Goal: Information Seeking & Learning: Find specific fact

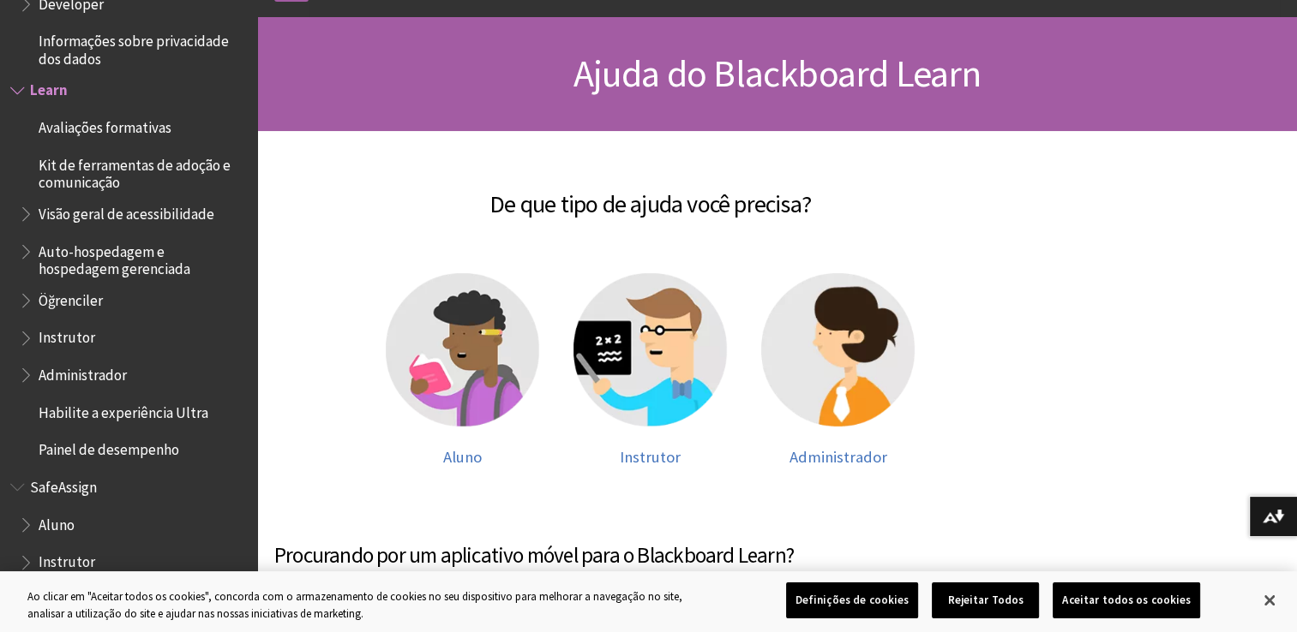
scroll to position [343, 0]
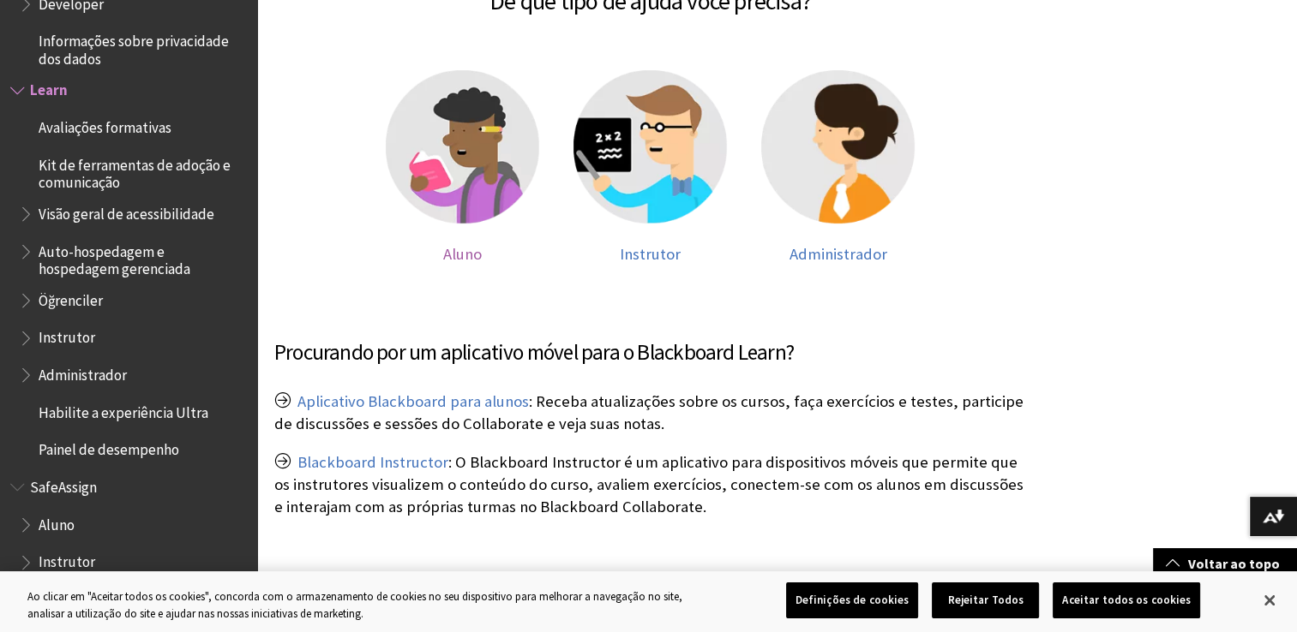
click at [489, 146] on img at bounding box center [462, 146] width 153 height 153
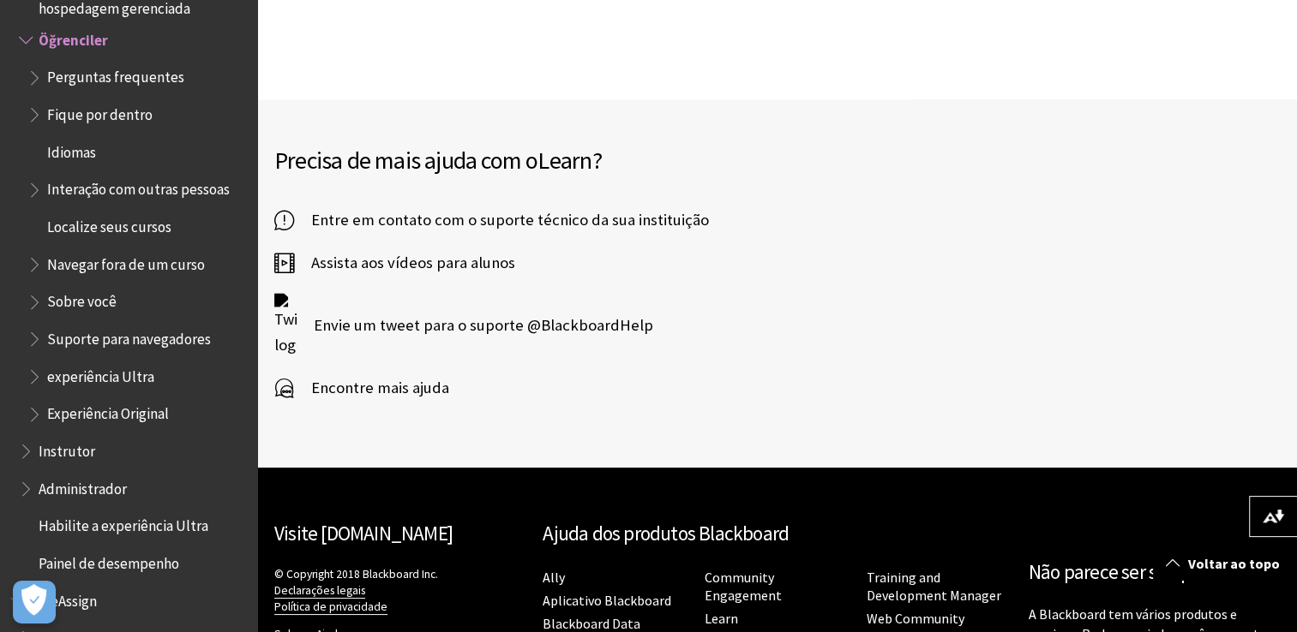
scroll to position [2293, 0]
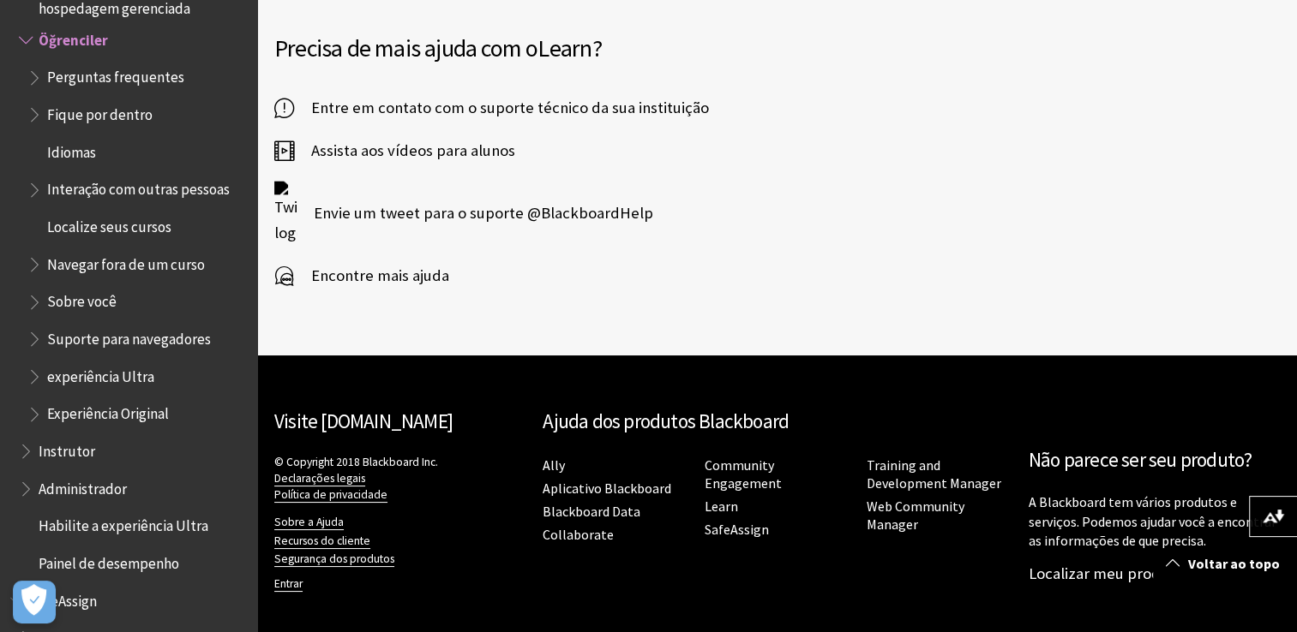
click at [405, 278] on span "Encontre mais ajuda" at bounding box center [371, 276] width 155 height 26
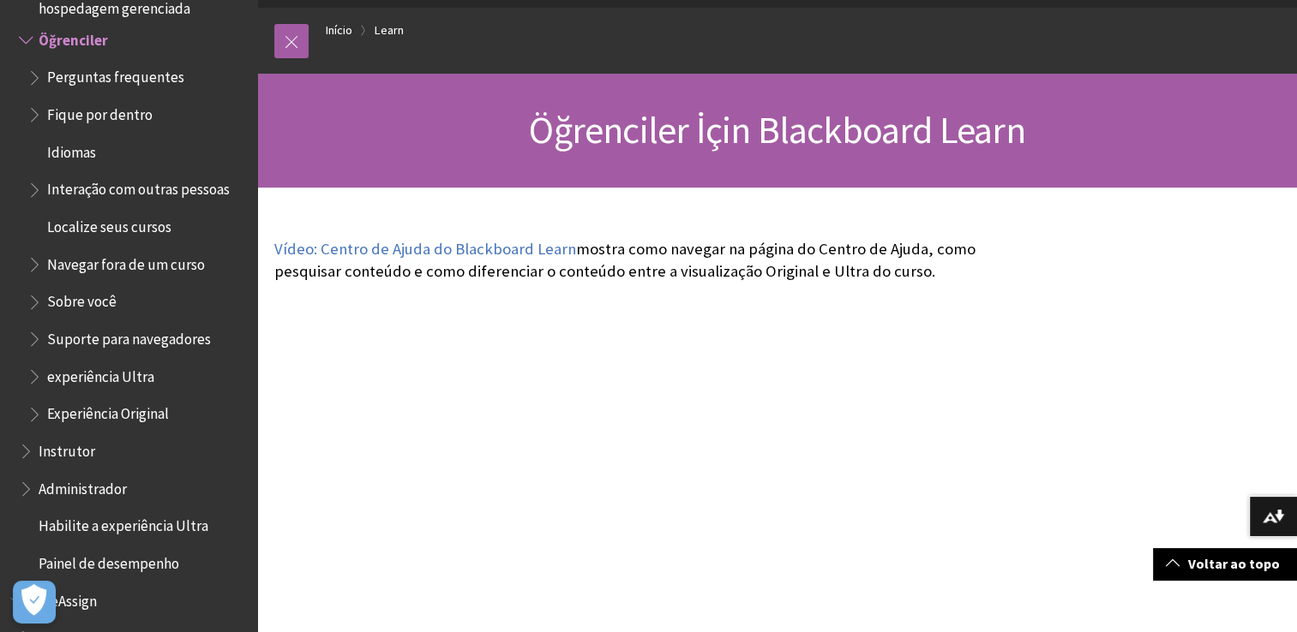
scroll to position [0, 0]
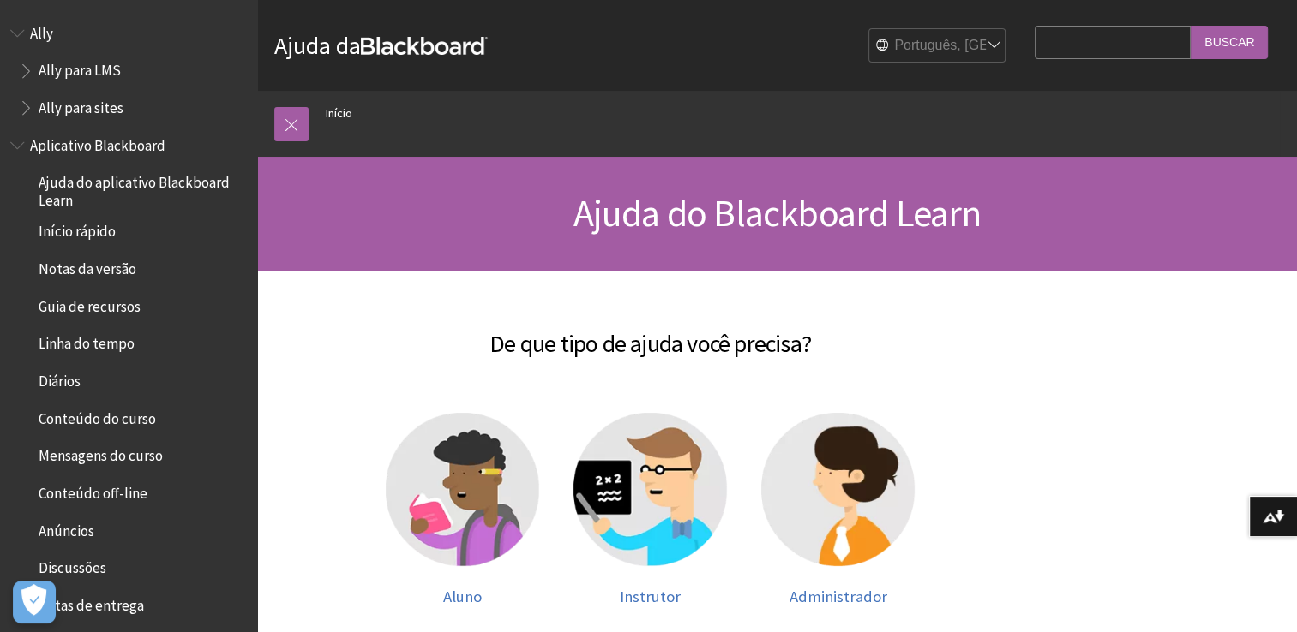
scroll to position [1250, 0]
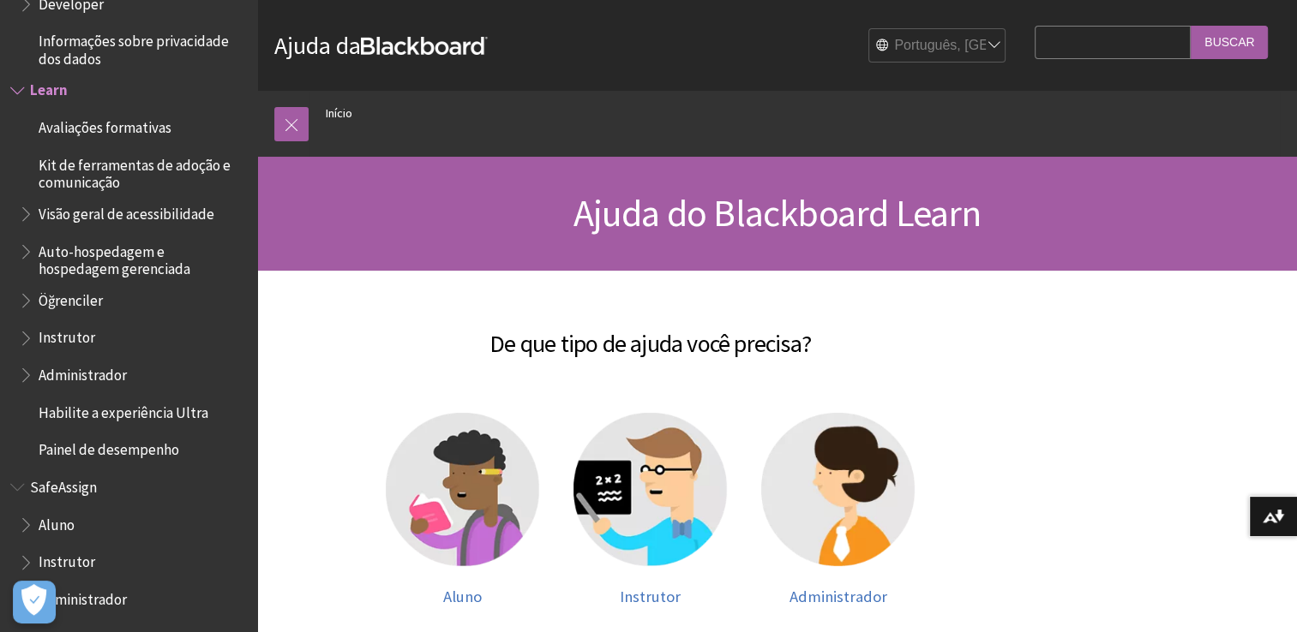
click at [1082, 43] on input "Search Query" at bounding box center [1112, 42] width 156 height 33
type input "senha"
click at [1190, 26] on input "Buscar" at bounding box center [1228, 42] width 77 height 33
